Goal: Check status

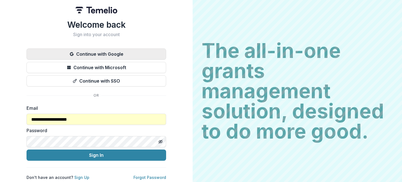
click at [106, 51] on button "Continue with Google" at bounding box center [97, 53] width 140 height 11
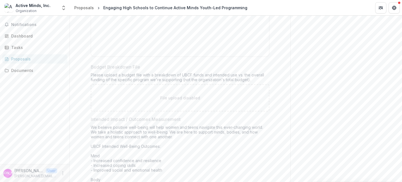
scroll to position [401, 0]
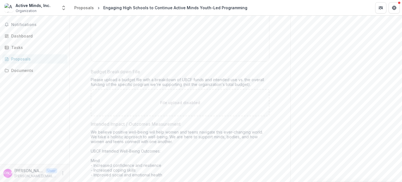
click at [251, 87] on div "Please upload a budget file with a breakdown of UBCF funds and intended use vs.…" at bounding box center [180, 83] width 179 height 12
drag, startPoint x: 91, startPoint y: 80, endPoint x: 253, endPoint y: 84, distance: 162.7
click at [253, 84] on div "Please upload a budget file with a breakdown of UBCF funds and intended use vs.…" at bounding box center [180, 83] width 179 height 12
copy div "Please upload a budget file with a breakdown of UBCF funds and intended use vs.…"
